Goal: Task Accomplishment & Management: Use online tool/utility

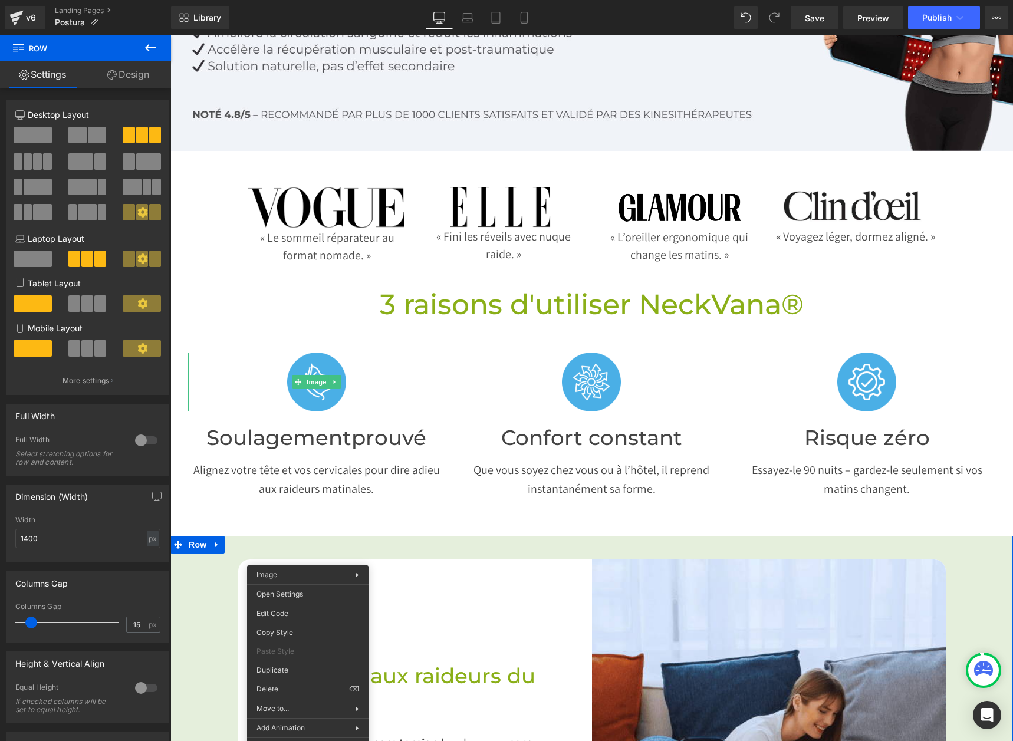
scroll to position [34, 0]
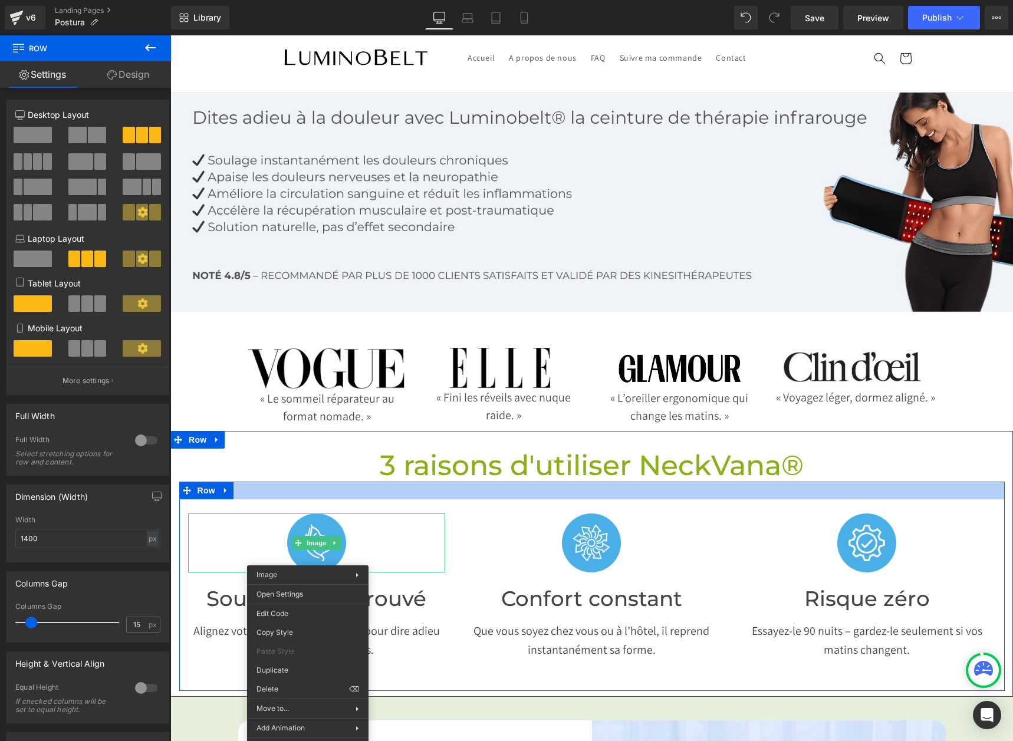
click at [170, 35] on div at bounding box center [170, 35] width 0 height 0
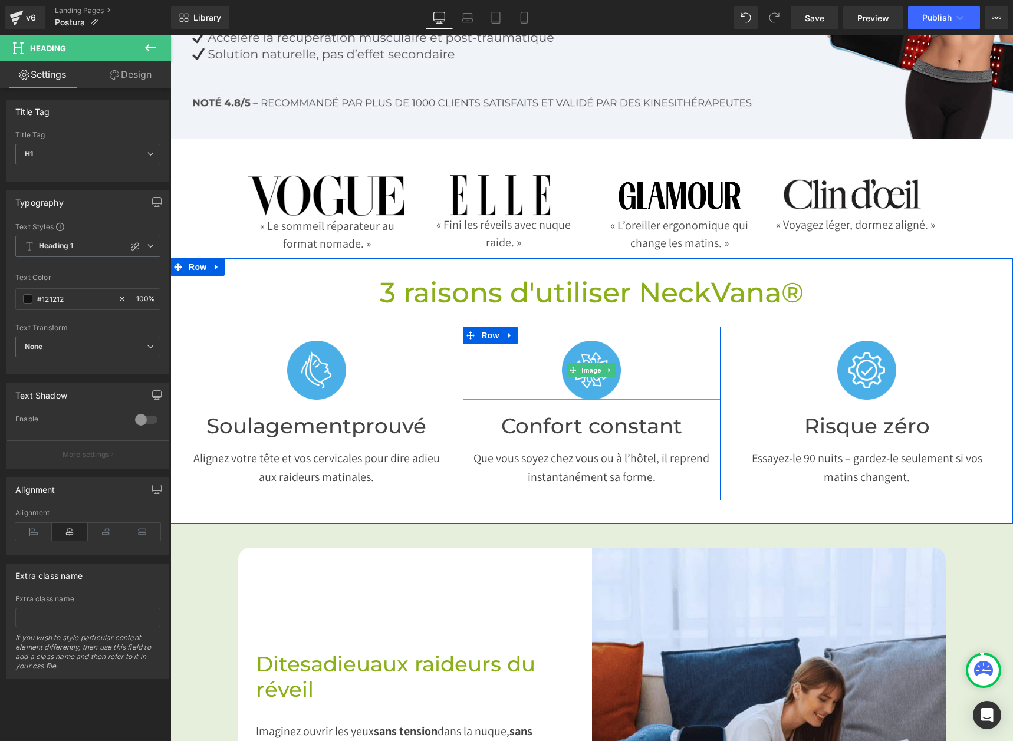
scroll to position [211, 0]
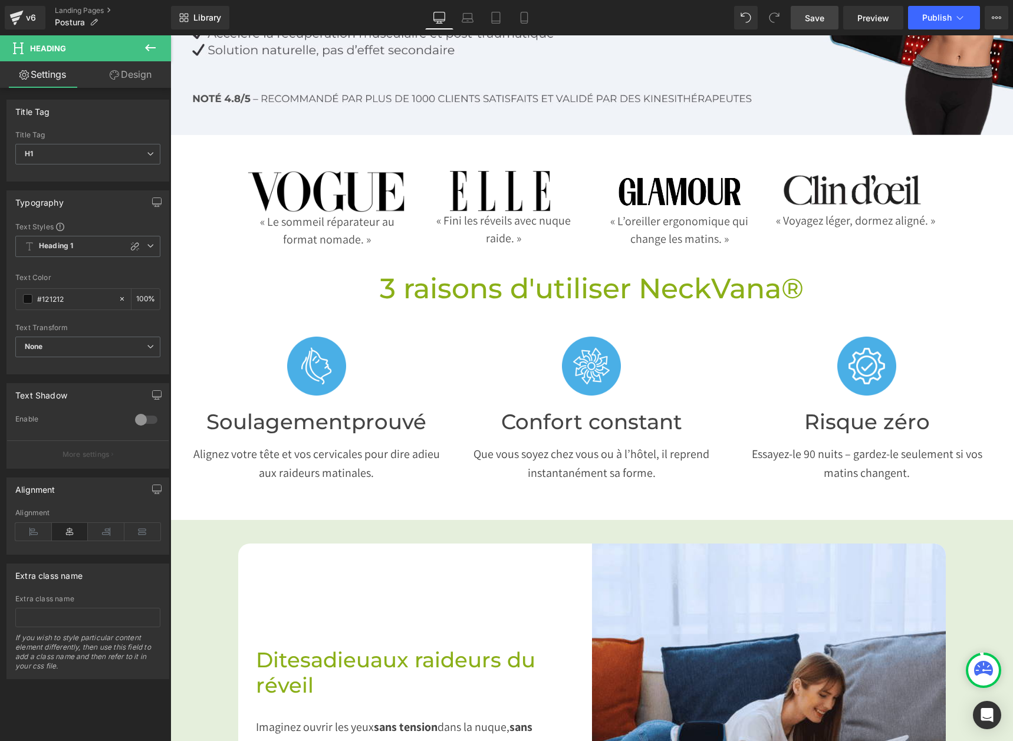
click at [805, 21] on span "Save" at bounding box center [814, 18] width 19 height 12
click at [945, 18] on span "Publish" at bounding box center [936, 17] width 29 height 9
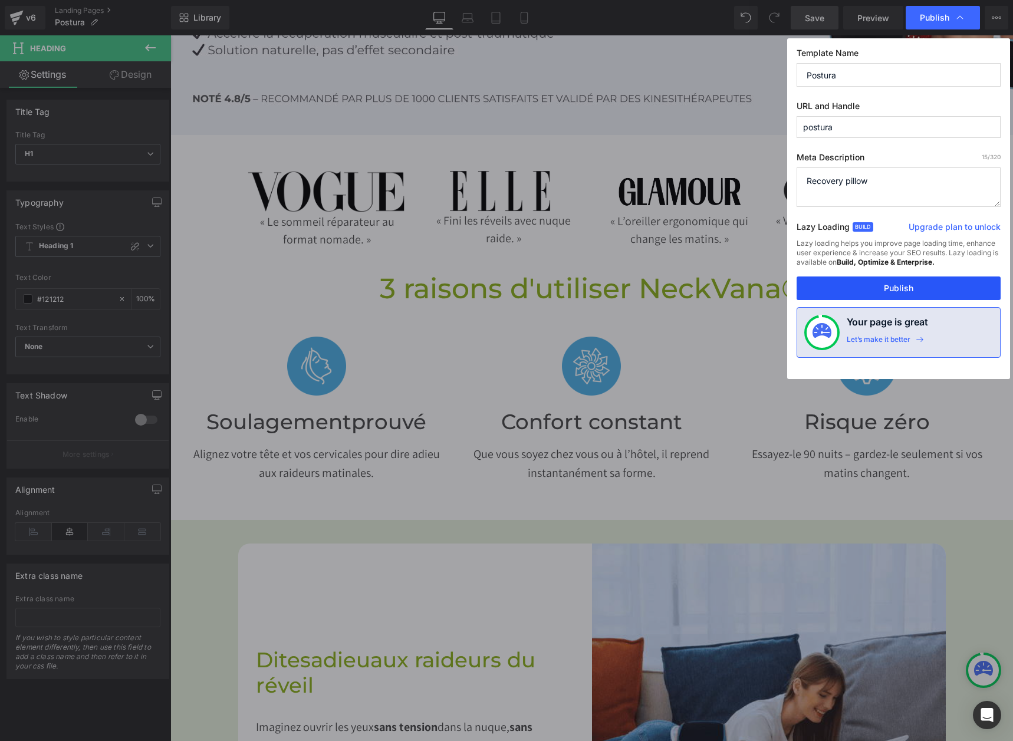
click at [865, 286] on button "Publish" at bounding box center [898, 288] width 204 height 24
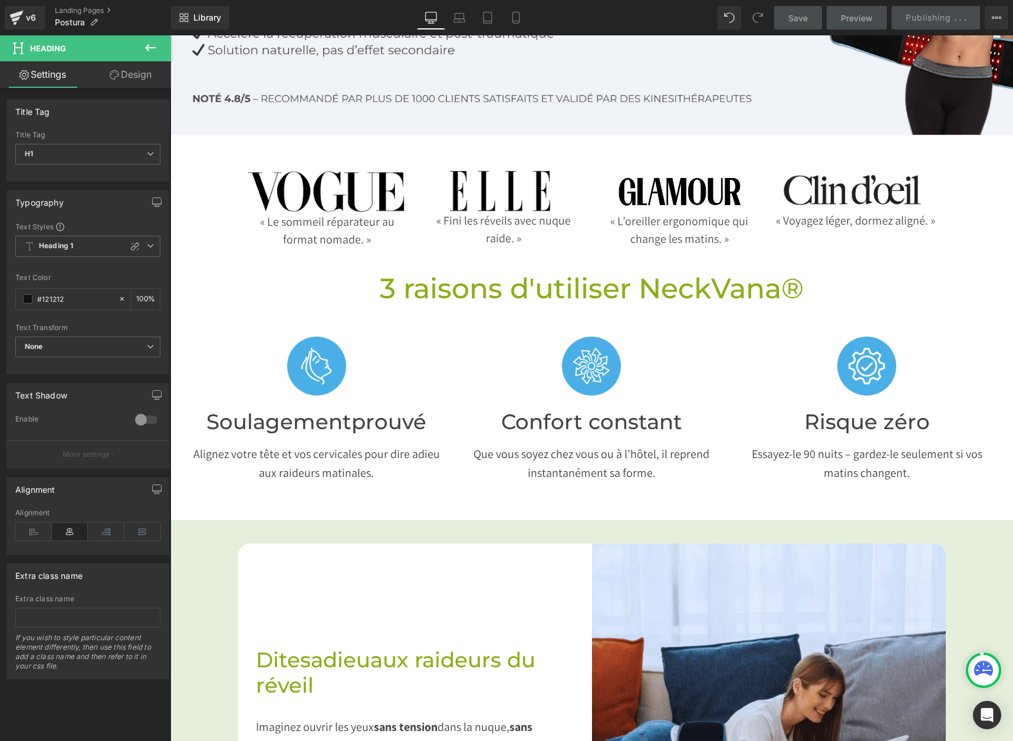
click at [943, 17] on div "Save Preview Publishing . . . Scheduled Upgrade Plan View Live Page View with c…" at bounding box center [891, 18] width 244 height 24
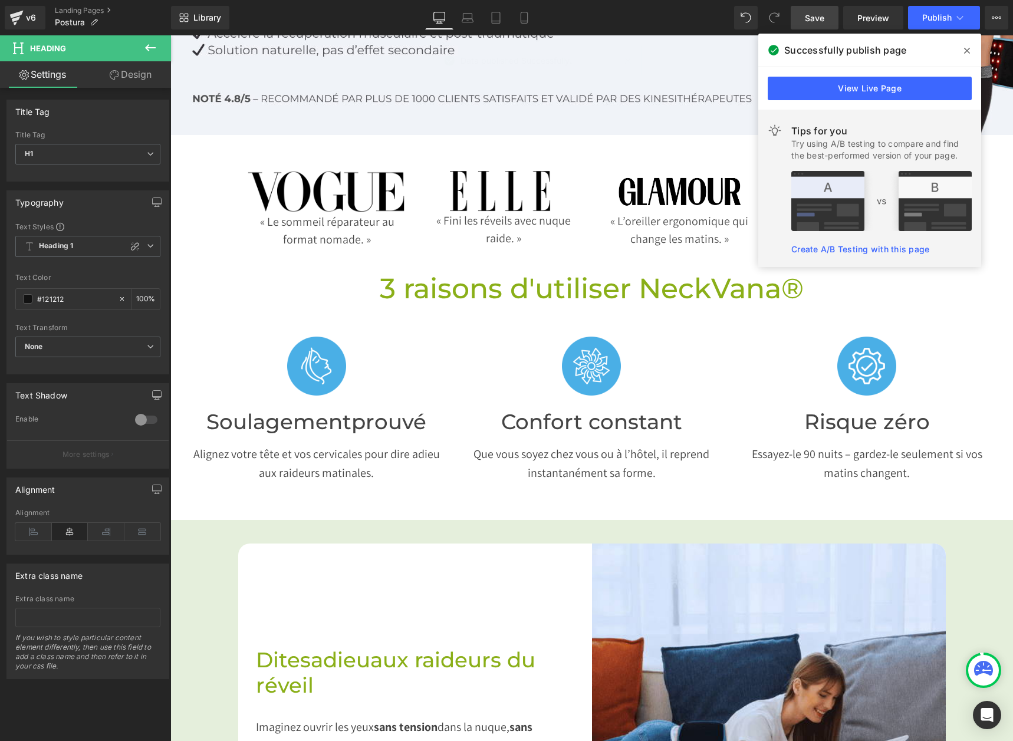
click at [967, 47] on icon at bounding box center [967, 50] width 6 height 9
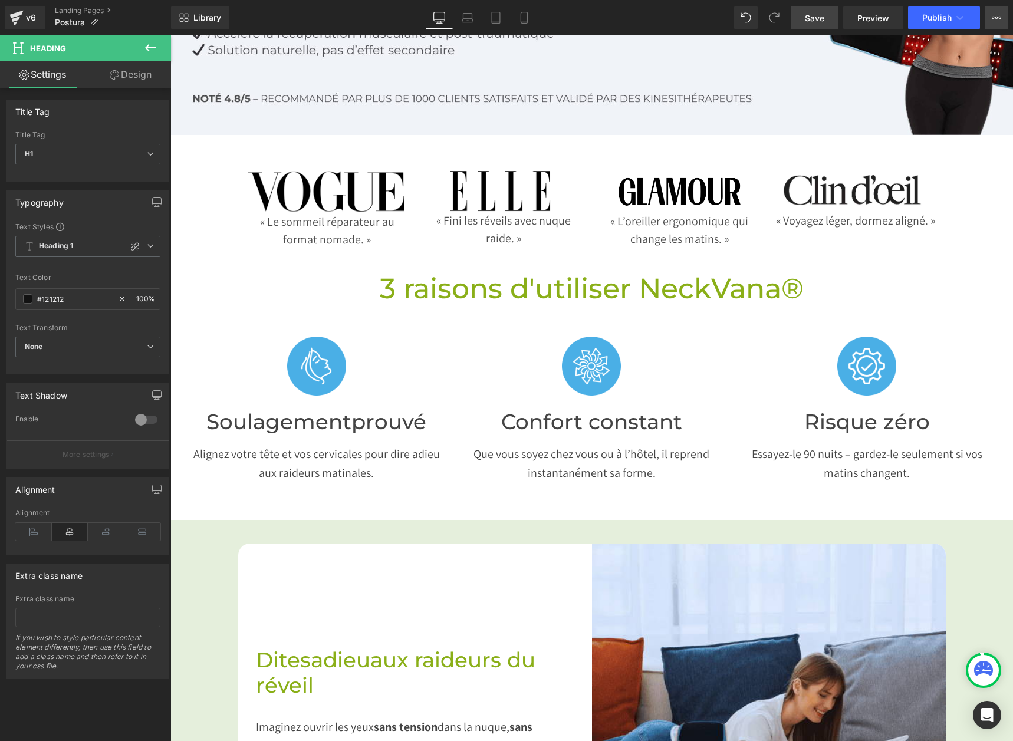
click at [998, 20] on icon at bounding box center [995, 17] width 9 height 9
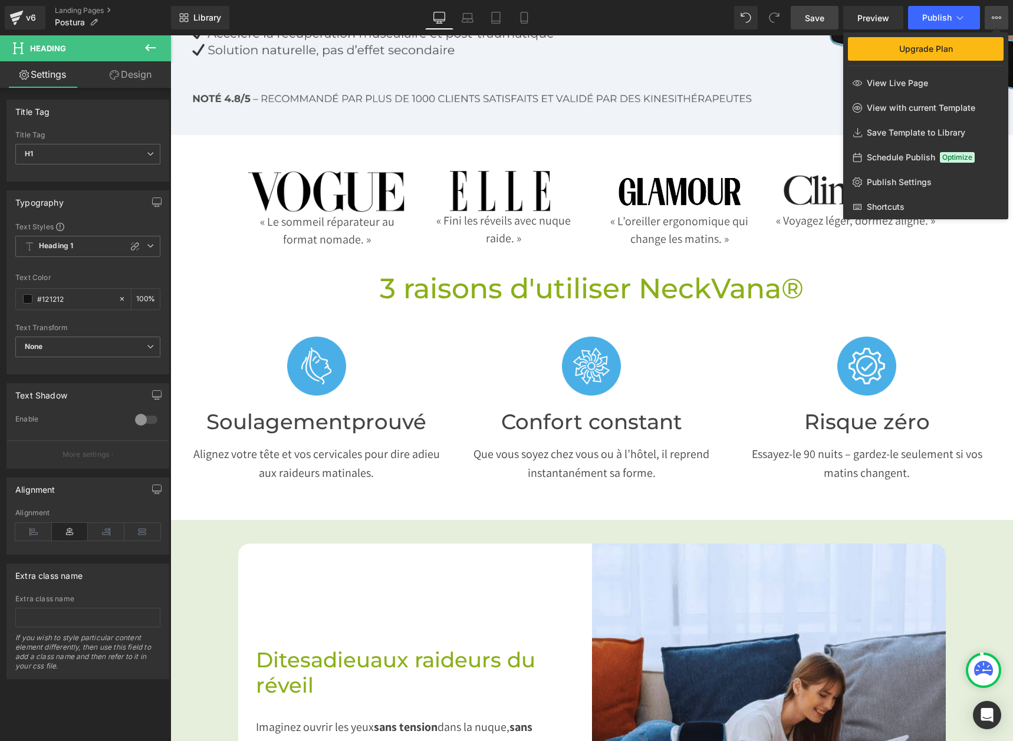
click at [998, 20] on icon at bounding box center [995, 17] width 9 height 9
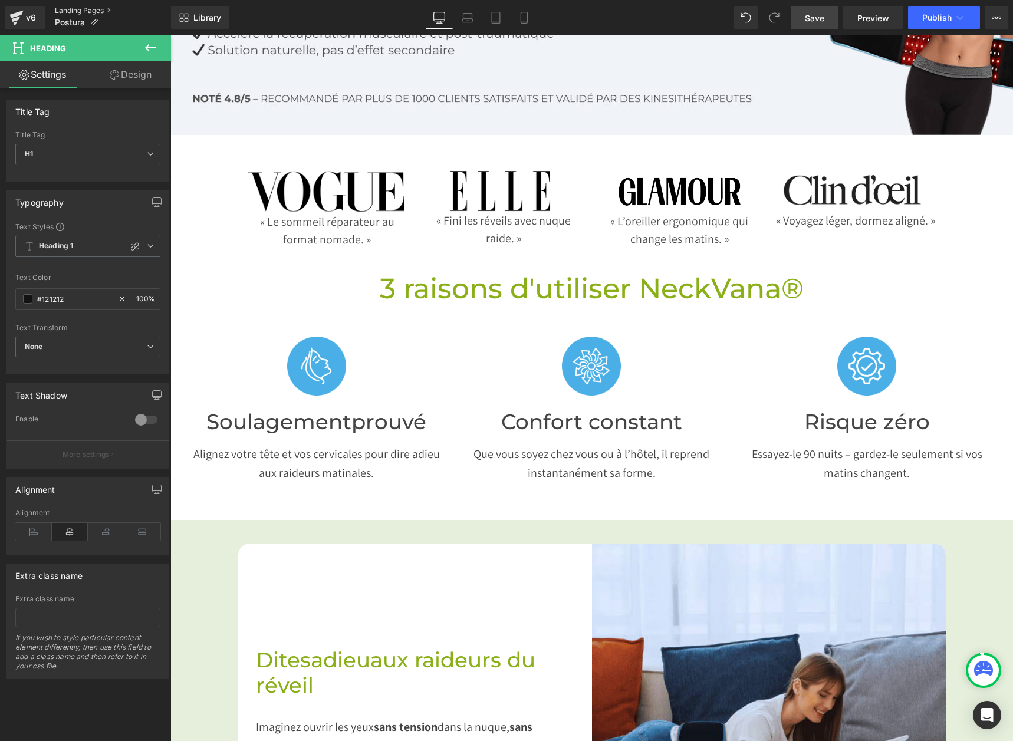
click at [72, 6] on link "Landing Pages" at bounding box center [113, 10] width 116 height 9
